Goal: Task Accomplishment & Management: Manage account settings

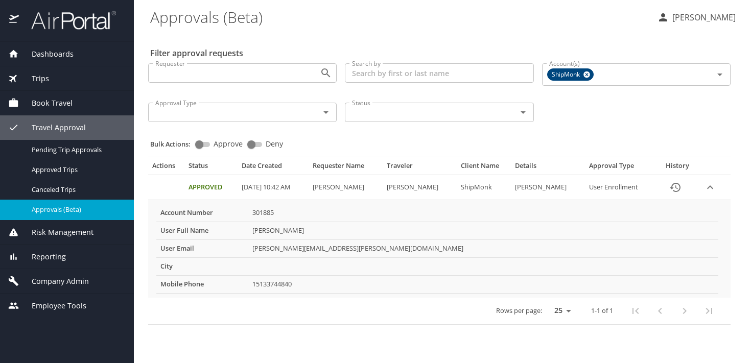
click at [63, 278] on span "Company Admin" at bounding box center [54, 281] width 70 height 11
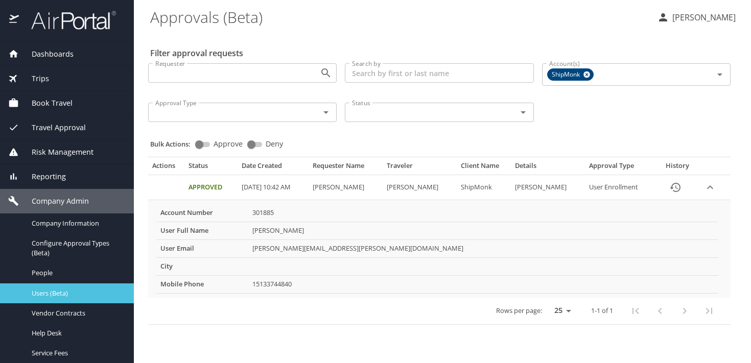
click at [72, 290] on span "Users (Beta)" at bounding box center [77, 294] width 90 height 10
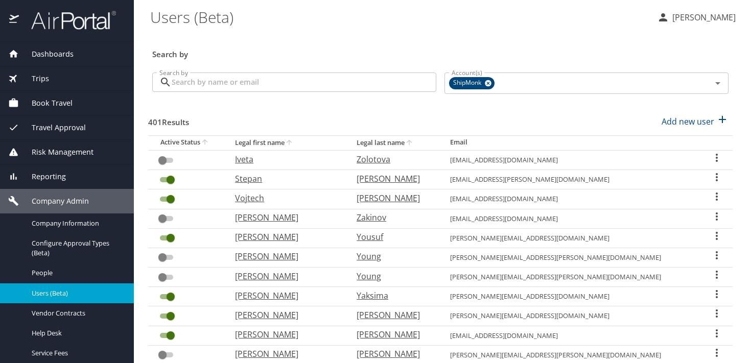
click at [280, 178] on p "Stepan" at bounding box center [285, 179] width 101 height 12
select select "US"
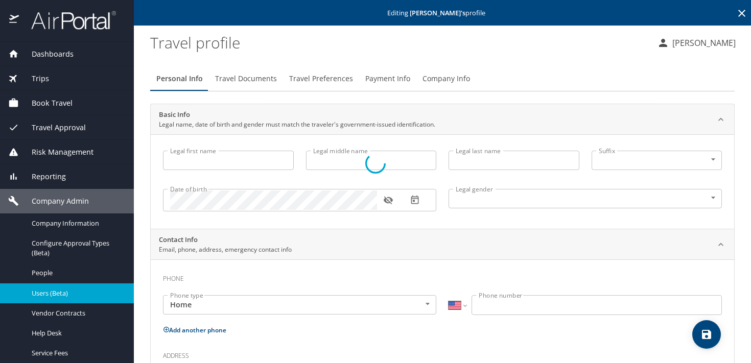
type input "Stepan"
type input "[PERSON_NAME]"
type input "[DEMOGRAPHIC_DATA]"
select select "CZ"
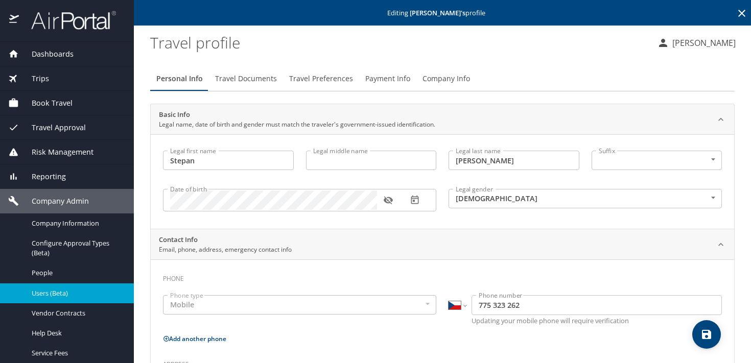
click at [427, 75] on span "Company Info" at bounding box center [446, 79] width 48 height 13
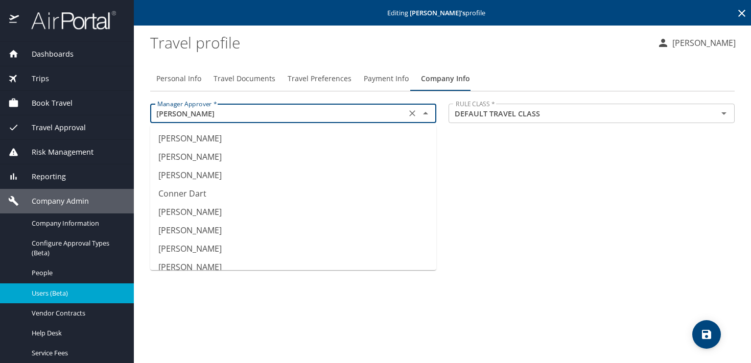
click at [312, 114] on input "[PERSON_NAME]" at bounding box center [278, 113] width 250 height 13
type input "Conner Dart"
click at [562, 178] on div "Personal Info Travel Documents Travel Preferences Payment Info Company Info Man…" at bounding box center [442, 210] width 584 height 305
